Goal: Communication & Community: Share content

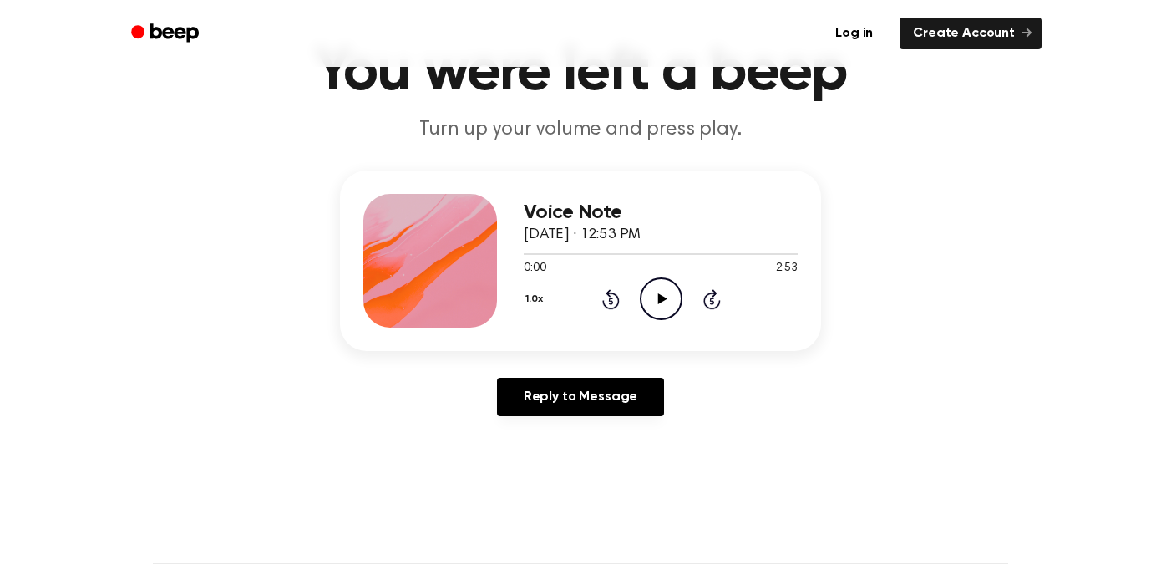
scroll to position [173, 0]
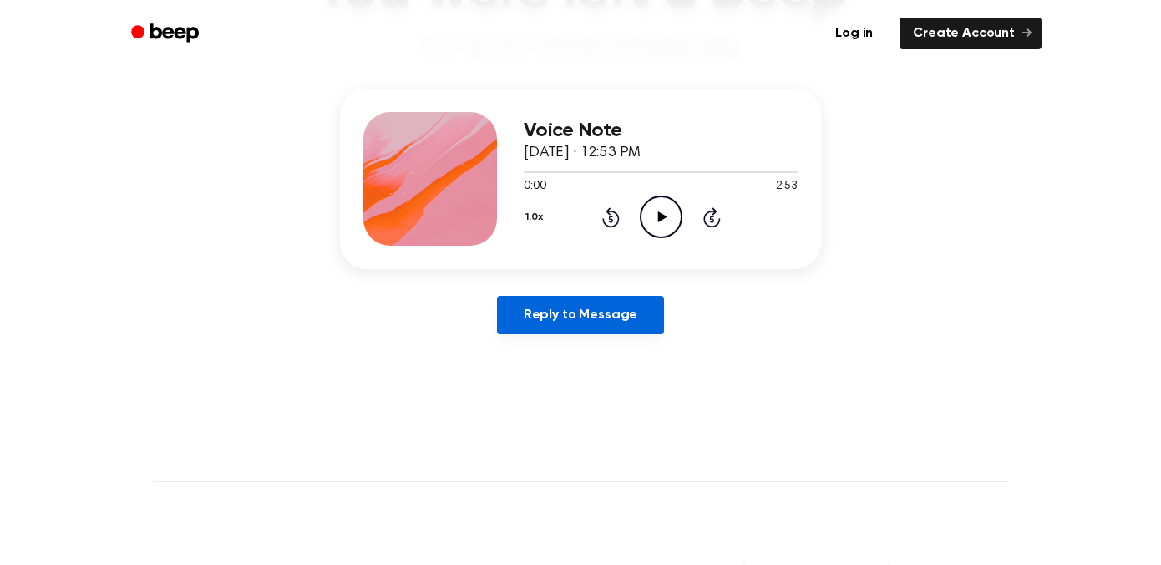
click at [595, 314] on link "Reply to Message" at bounding box center [580, 315] width 167 height 38
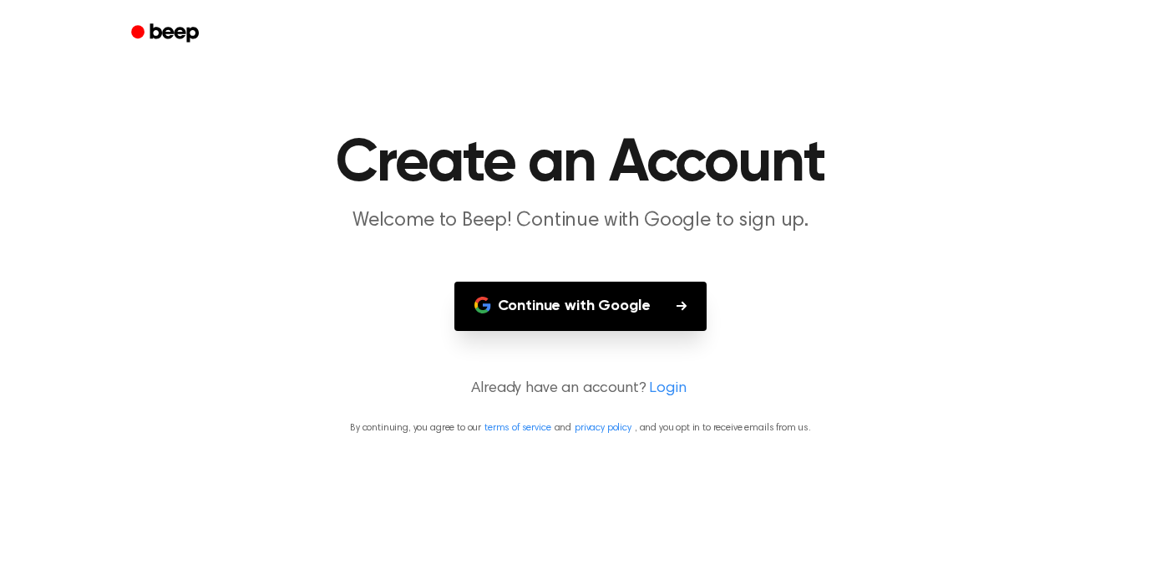
click at [611, 318] on button "Continue with Google" at bounding box center [580, 306] width 253 height 49
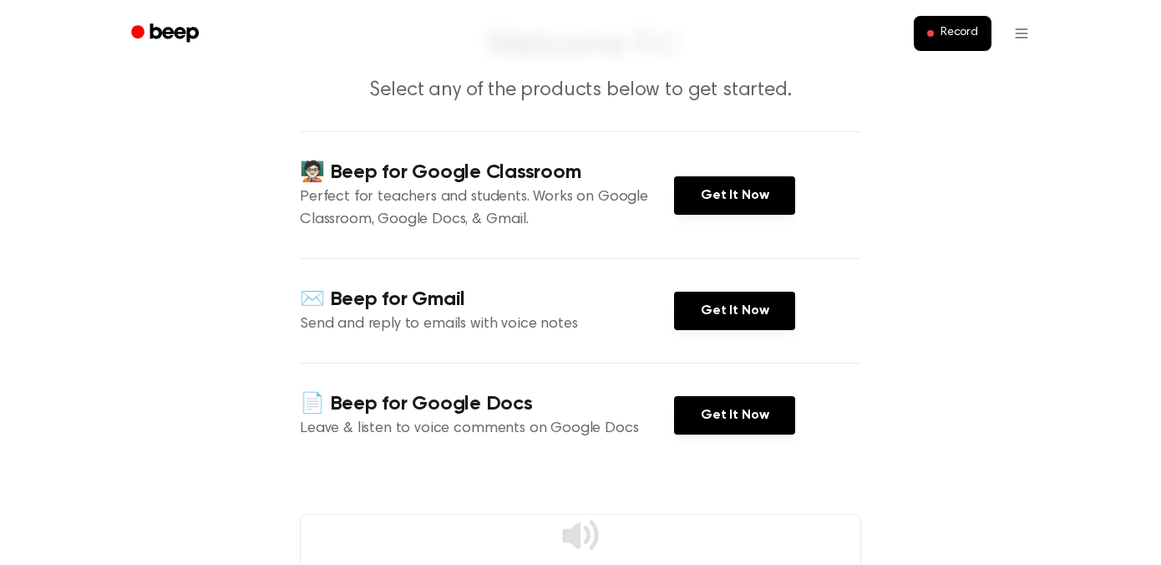
scroll to position [108, 0]
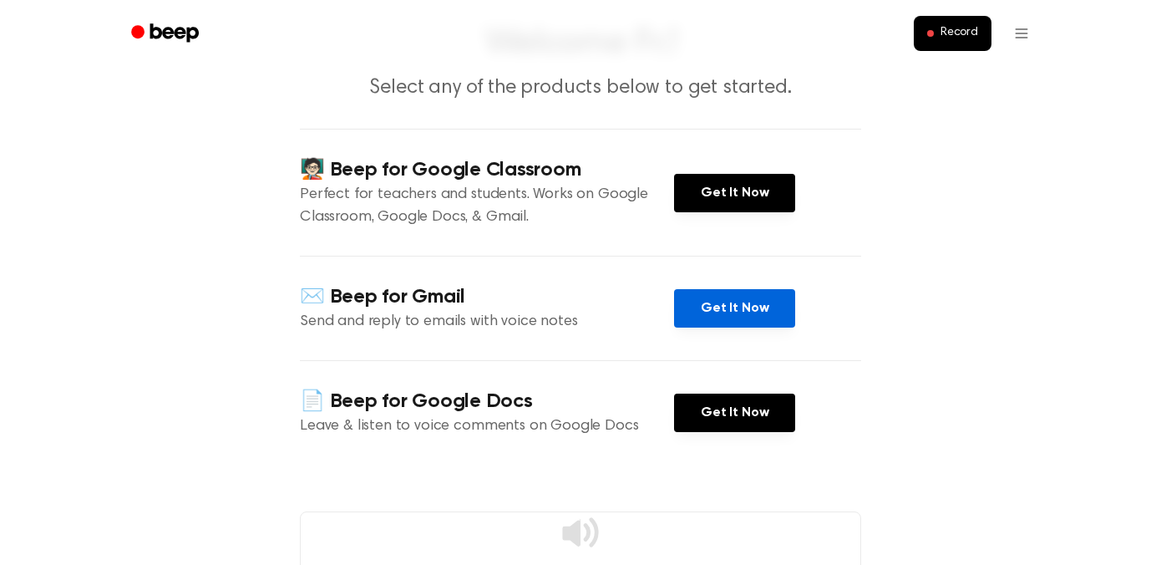
click at [719, 317] on link "Get It Now" at bounding box center [734, 308] width 121 height 38
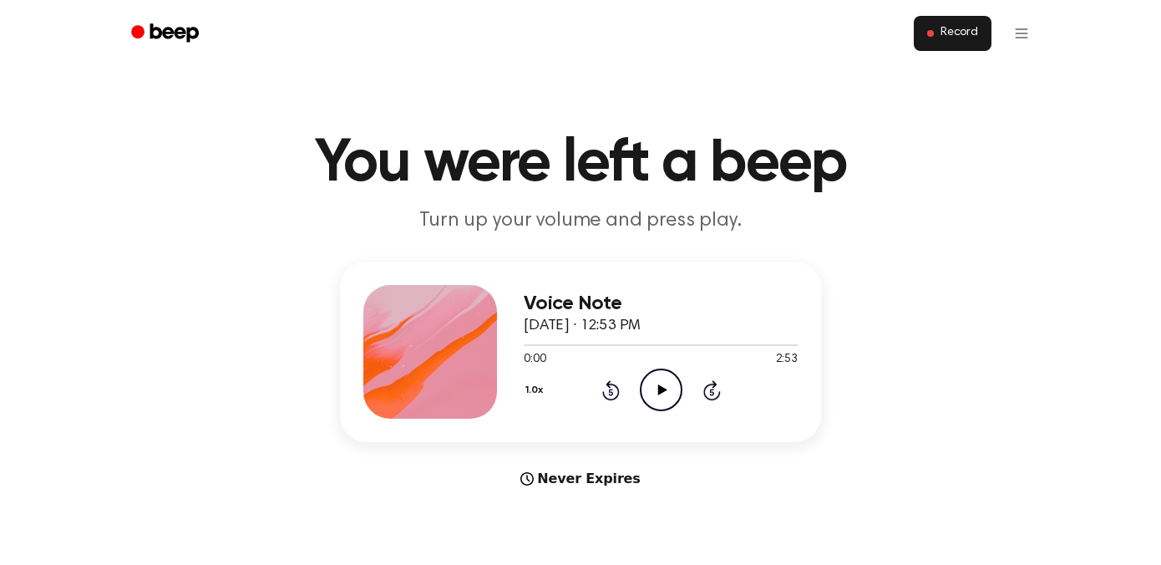
click at [946, 31] on span "Record" at bounding box center [960, 33] width 38 height 15
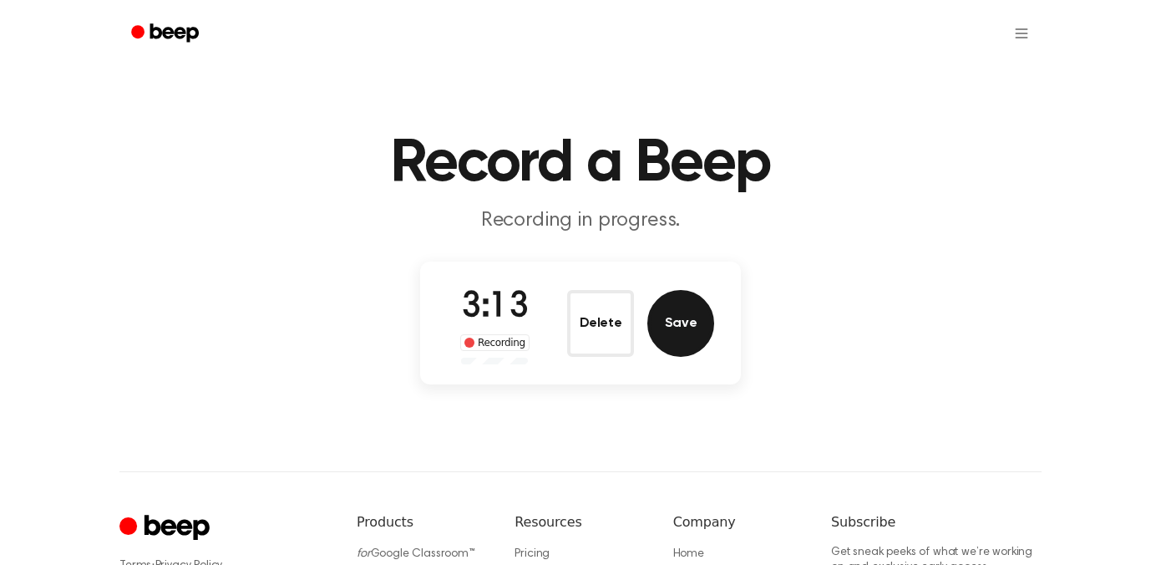
click at [689, 330] on button "Save" at bounding box center [680, 323] width 67 height 67
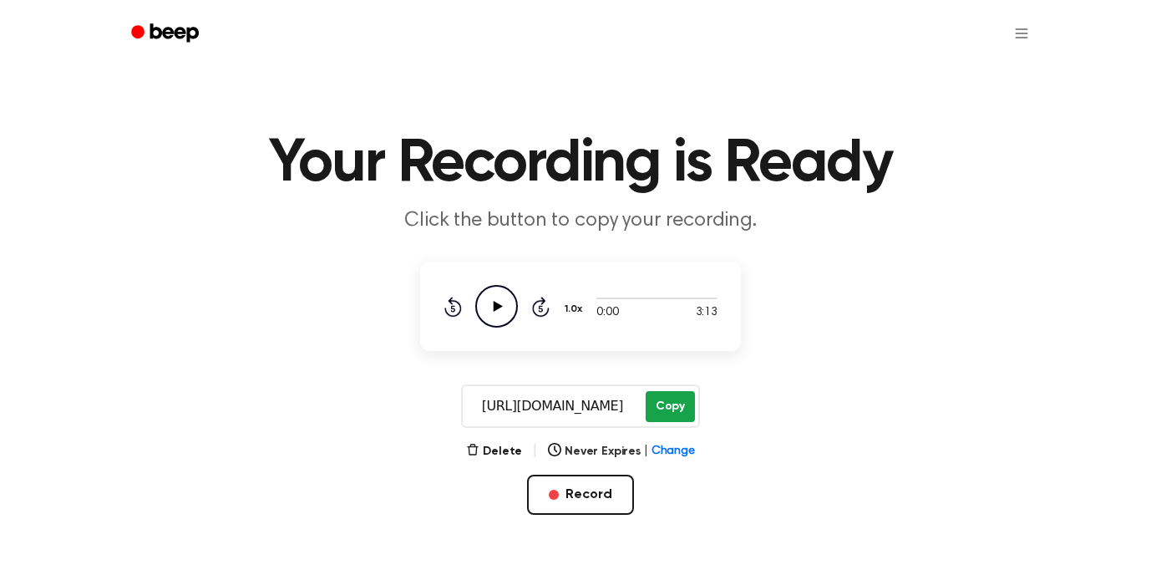
click at [667, 408] on button "Copy" at bounding box center [670, 406] width 49 height 31
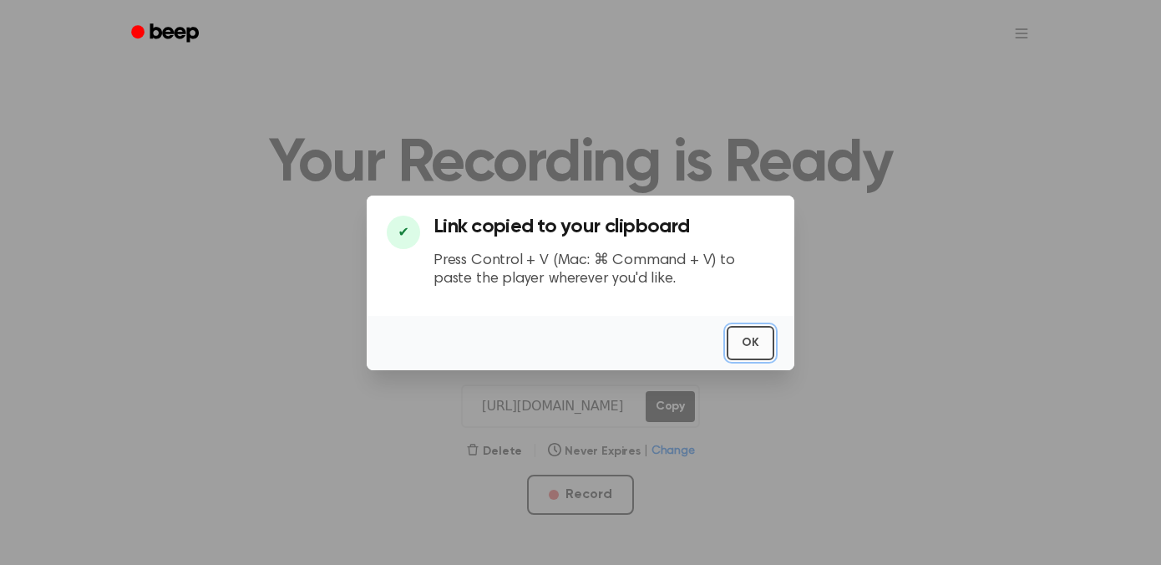
click at [757, 347] on button "OK" at bounding box center [751, 343] width 48 height 34
